Goal: Task Accomplishment & Management: Complete application form

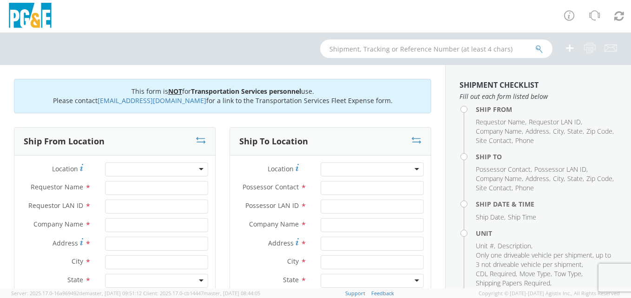
click at [196, 167] on div at bounding box center [156, 170] width 103 height 14
click at [199, 170] on div at bounding box center [156, 170] width 103 height 14
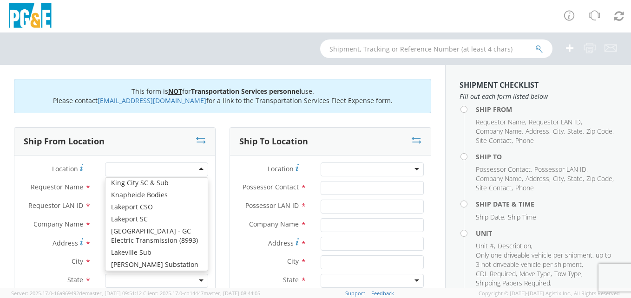
scroll to position [2972, 0]
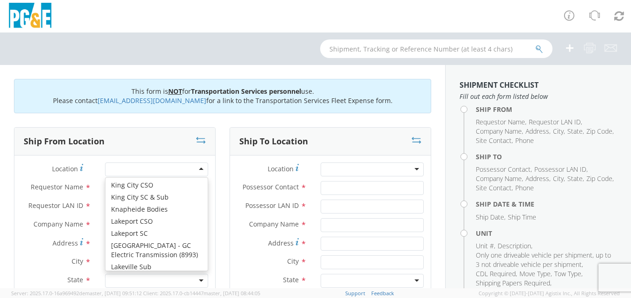
type input "PG&E"
type input "[STREET_ADDRESS]"
type input "Lemoore"
type input "93245"
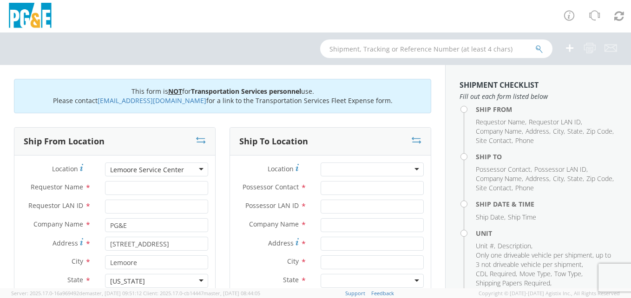
click at [198, 167] on div "Lemoore Service Center" at bounding box center [156, 170] width 103 height 14
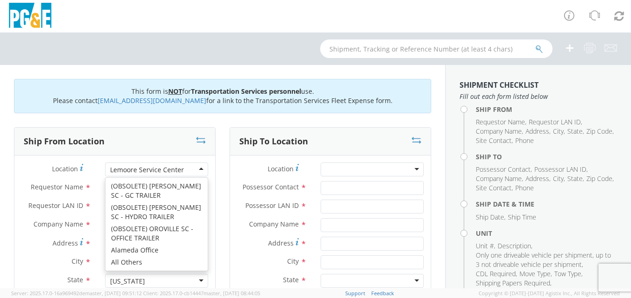
type input "1495 Enterprise Dr"
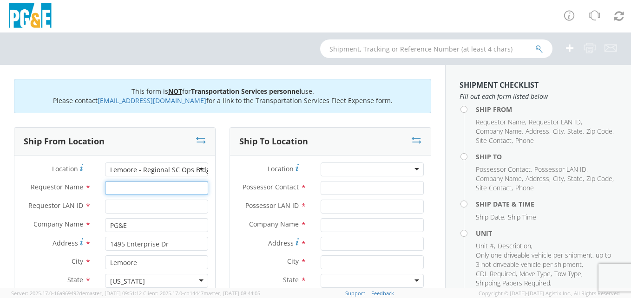
click at [148, 188] on input "Requestor Name *" at bounding box center [156, 188] width 103 height 14
type input "[PERSON_NAME]"
click at [144, 204] on input "Requestor LAN ID *" at bounding box center [156, 207] width 103 height 14
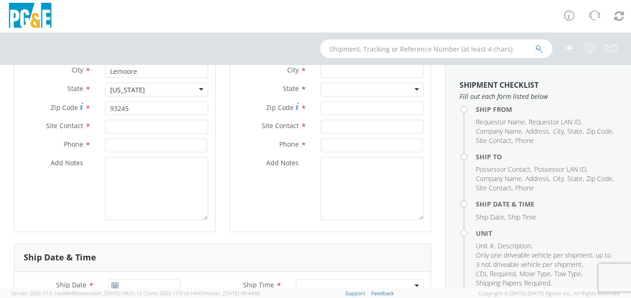
scroll to position [186, 0]
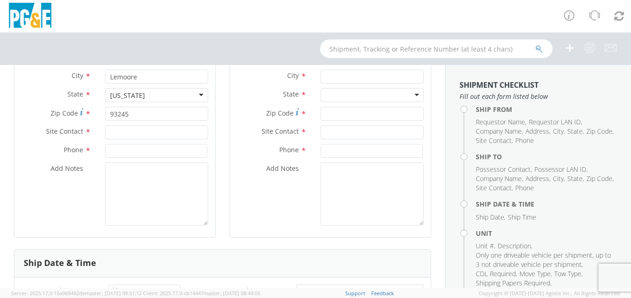
type input "KWA3"
click at [155, 132] on input "text" at bounding box center [156, 132] width 103 height 14
type input "[PERSON_NAME]"
click at [155, 149] on input at bounding box center [156, 151] width 102 height 14
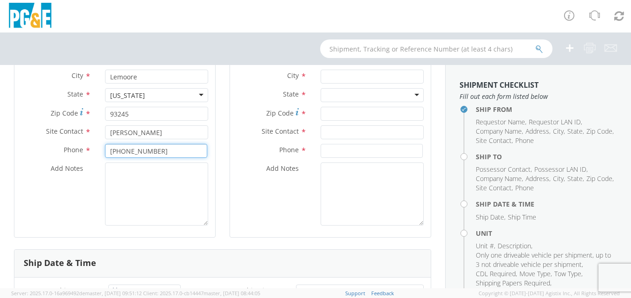
type input "[PHONE_NUMBER]"
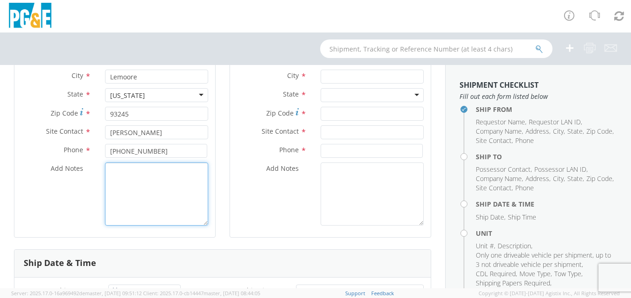
click at [140, 173] on textarea "Add Notes *" at bounding box center [156, 194] width 103 height 63
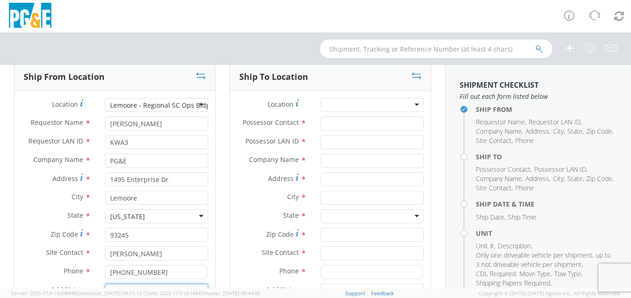
scroll to position [0, 0]
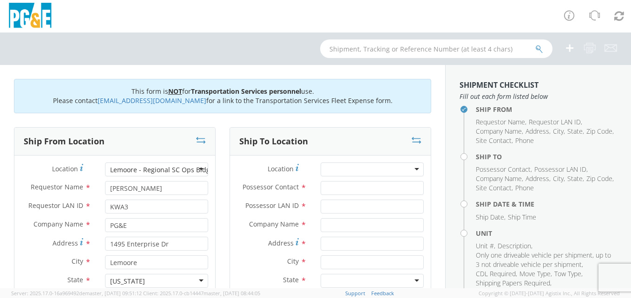
type textarea "[PERSON_NAME] HAS BEEN CONTACTED FOR THIS MOVE"
click at [411, 170] on div at bounding box center [371, 170] width 103 height 14
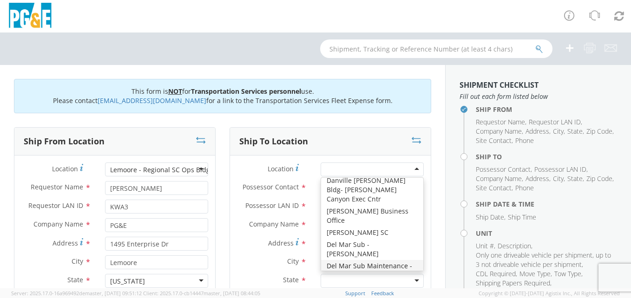
scroll to position [1207, 0]
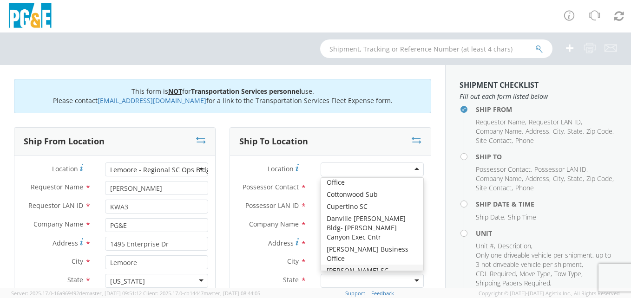
type input "PG&E"
type input "[STREET_ADDRESS]"
type input "[PERSON_NAME]"
type input "95616"
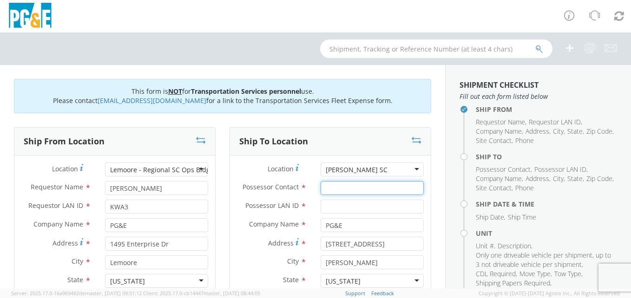
click at [357, 190] on input "Possessor Contact *" at bounding box center [371, 188] width 103 height 14
type input "[PERSON_NAME]"
click at [346, 204] on input "Possessor LAN ID *" at bounding box center [371, 207] width 103 height 14
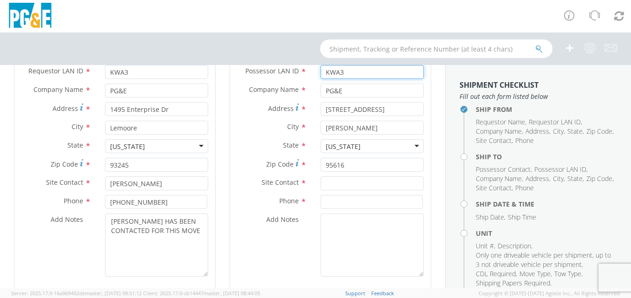
scroll to position [139, 0]
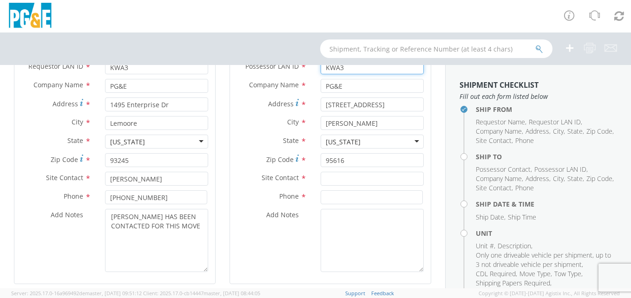
type input "KWA3"
click at [361, 171] on div "Zip Code * 95616" at bounding box center [330, 162] width 201 height 19
click at [360, 176] on input "text" at bounding box center [371, 179] width 103 height 14
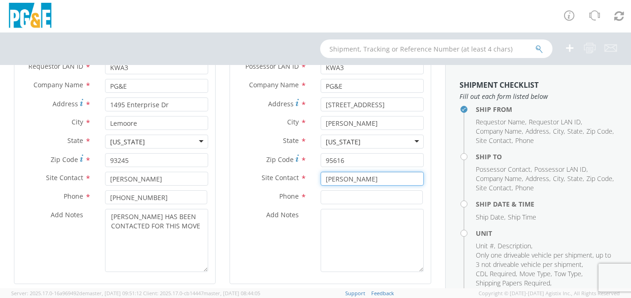
type input "[PERSON_NAME]"
click at [353, 196] on input at bounding box center [371, 197] width 102 height 14
type input "[PHONE_NUMBER]"
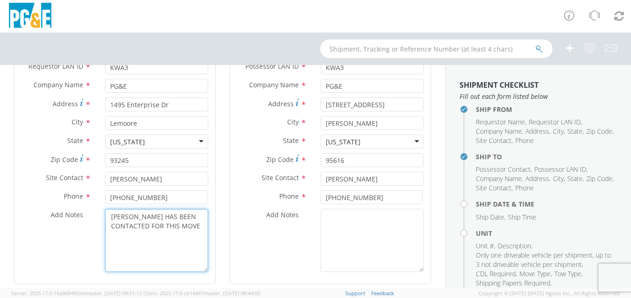
drag, startPoint x: 109, startPoint y: 216, endPoint x: 197, endPoint y: 222, distance: 88.4
click at [197, 222] on textarea "[PERSON_NAME] HAS BEEN CONTACTED FOR THIS MOVE" at bounding box center [156, 240] width 103 height 63
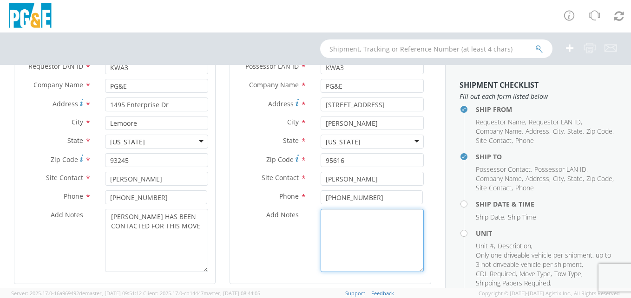
click at [351, 219] on textarea "Add Notes *" at bounding box center [371, 240] width 103 height 63
paste textarea "[PERSON_NAME] HAS BEEN CONTACTED FOR THIS MOVE"
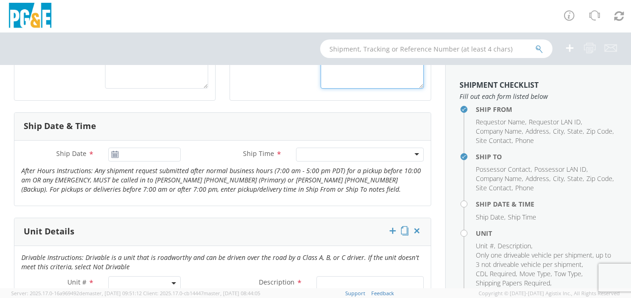
scroll to position [325, 0]
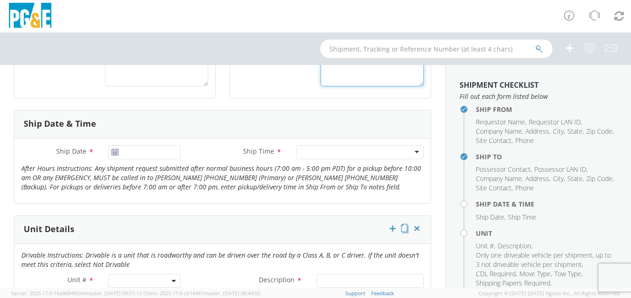
type textarea "[PERSON_NAME] HAS BEEN CONTACTED FOR THIS MOVE"
click at [139, 152] on input "[DATE]" at bounding box center [144, 152] width 73 height 14
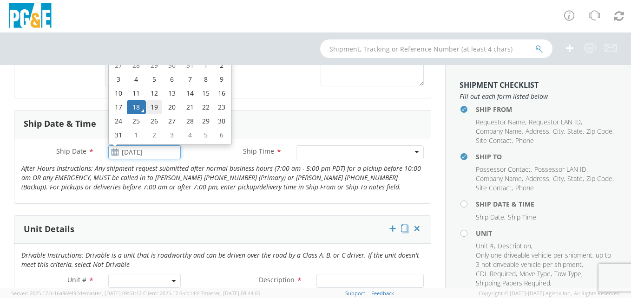
click at [154, 105] on td "19" at bounding box center [154, 107] width 16 height 14
type input "[DATE]"
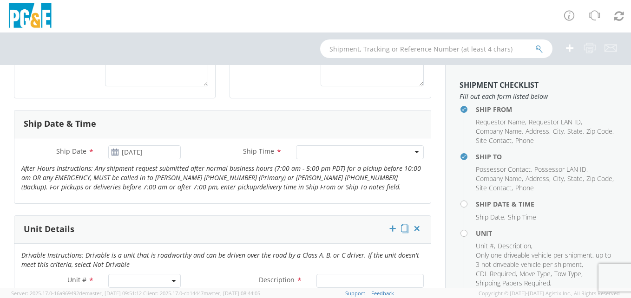
drag, startPoint x: 408, startPoint y: 150, endPoint x: 402, endPoint y: 158, distance: 10.4
click at [408, 150] on div at bounding box center [360, 152] width 128 height 14
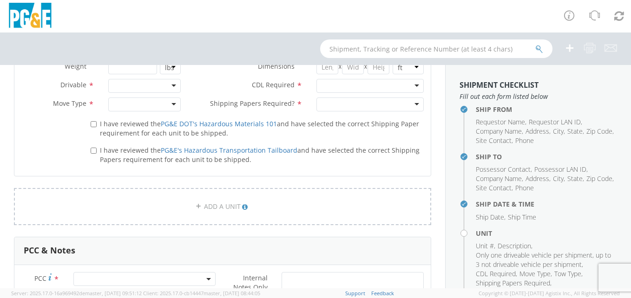
scroll to position [511, 0]
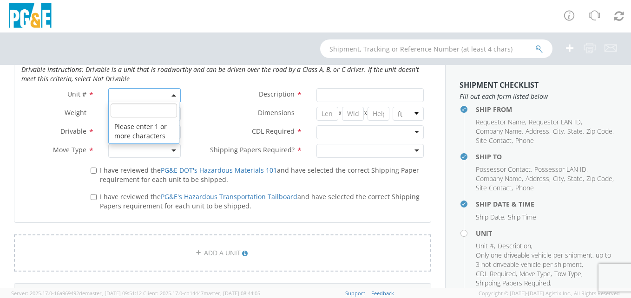
click at [171, 95] on b at bounding box center [173, 95] width 5 height 2
click at [163, 109] on input "search" at bounding box center [144, 111] width 67 height 14
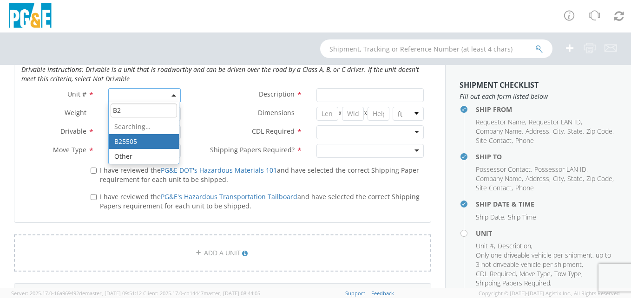
type input "B"
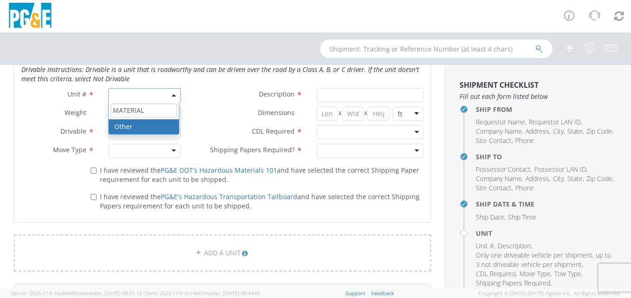
type input "MATERIAL"
select select "Other"
select select "? undefined:undefined ?"
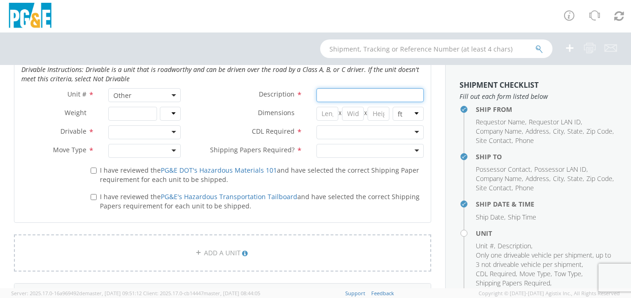
click at [347, 95] on input "Description *" at bounding box center [369, 95] width 107 height 14
type input "M"
type input "BOOM SECTION"
click at [410, 130] on div at bounding box center [369, 132] width 107 height 14
click at [414, 150] on div at bounding box center [369, 151] width 107 height 14
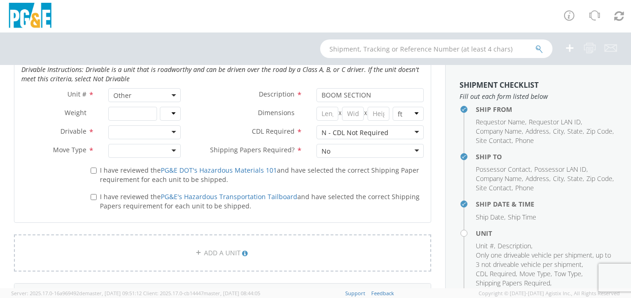
click at [172, 130] on div at bounding box center [144, 132] width 73 height 14
drag, startPoint x: 169, startPoint y: 149, endPoint x: 167, endPoint y: 154, distance: 5.0
click at [170, 150] on div at bounding box center [144, 151] width 73 height 14
click at [93, 172] on input "I have reviewed the PG&E DOT's Hazardous Materials 101 and have selected the co…" at bounding box center [94, 171] width 6 height 6
checkbox input "true"
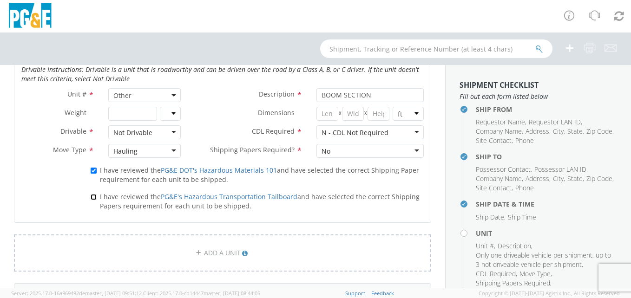
click at [92, 197] on input "I have reviewed the PG&E's Hazardous Transportation Tailboard and have selected…" at bounding box center [94, 197] width 6 height 6
checkbox input "true"
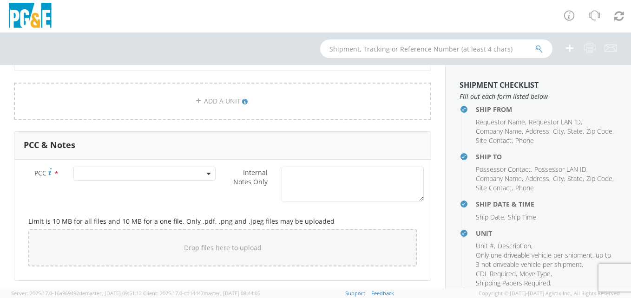
scroll to position [650, 0]
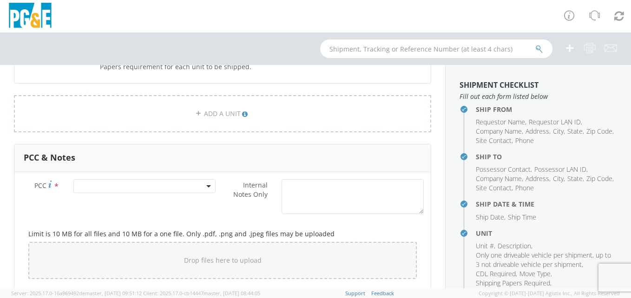
click at [113, 185] on span at bounding box center [144, 186] width 142 height 14
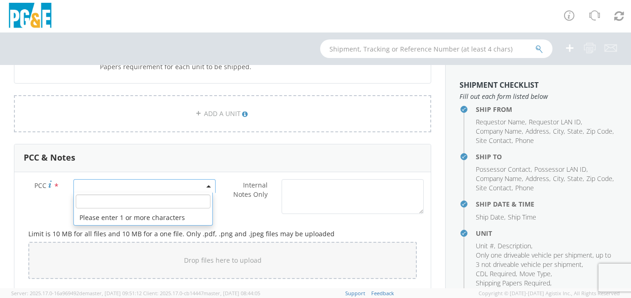
click at [112, 200] on input "number" at bounding box center [143, 202] width 135 height 14
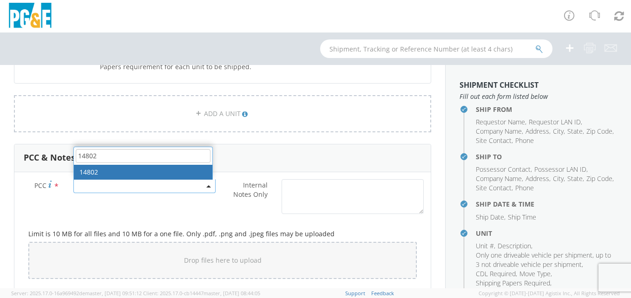
type input "14802"
select select "14802"
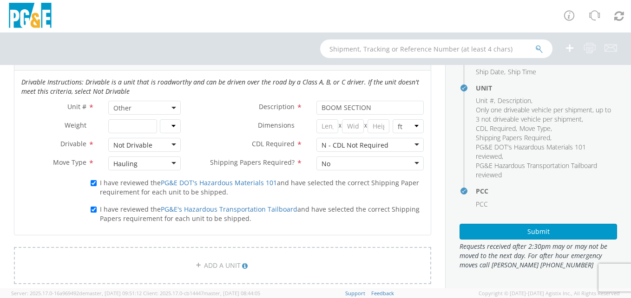
scroll to position [482, 0]
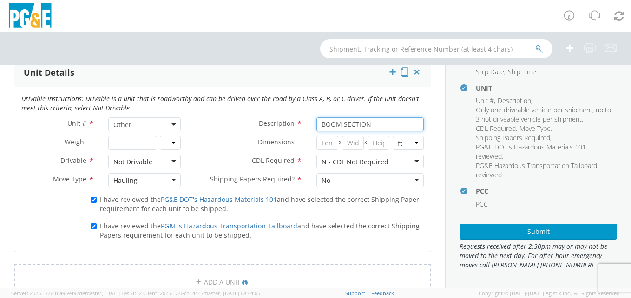
click at [386, 127] on input "BOOM SECTION" at bounding box center [369, 124] width 107 height 14
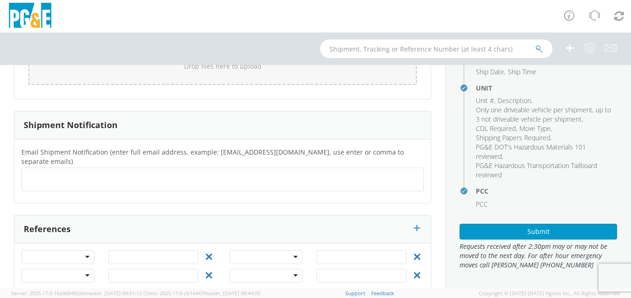
scroll to position [853, 0]
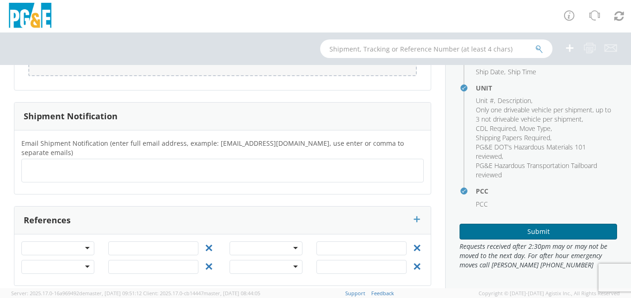
type input "BOOM SECTION B25505"
click at [495, 225] on button "Submit" at bounding box center [537, 232] width 157 height 16
